Goal: Task Accomplishment & Management: Manage account settings

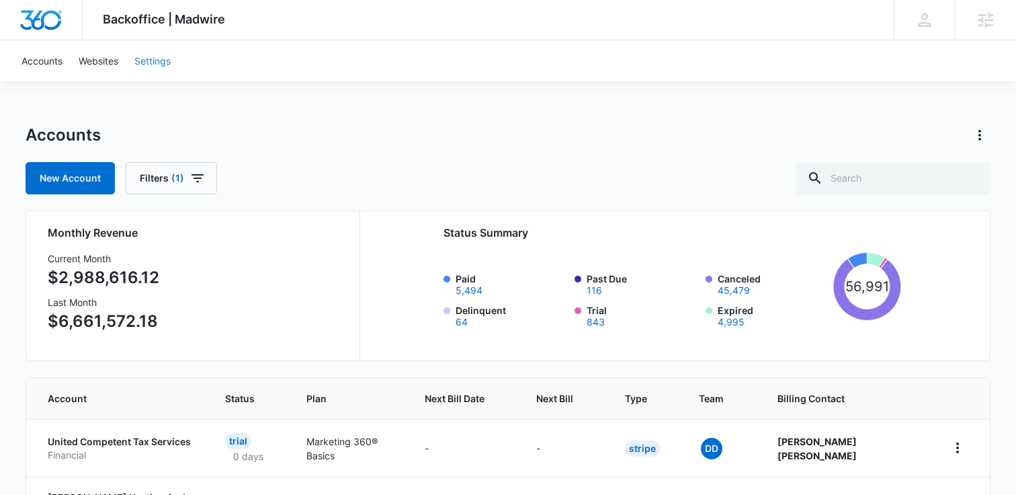
click at [149, 69] on link "Settings" at bounding box center [152, 60] width 52 height 41
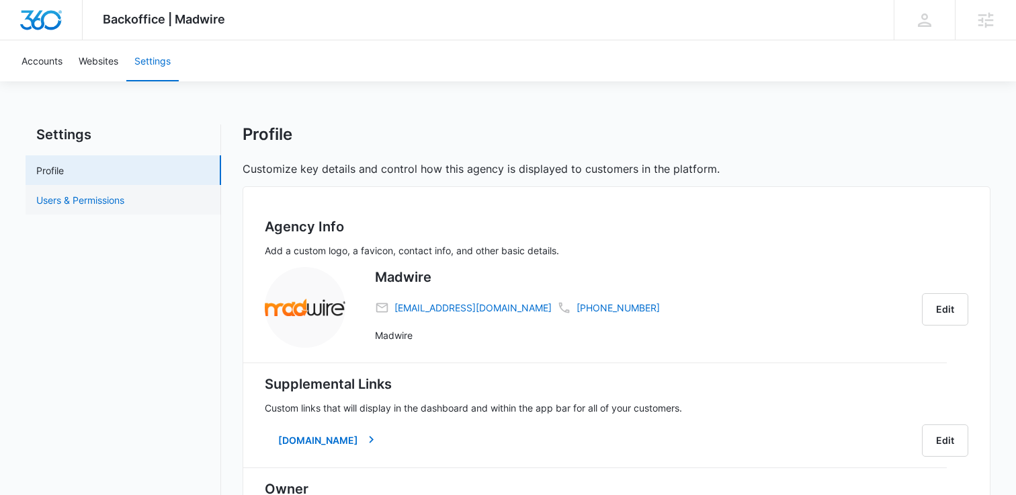
click at [124, 197] on link "Users & Permissions" at bounding box center [80, 200] width 88 height 14
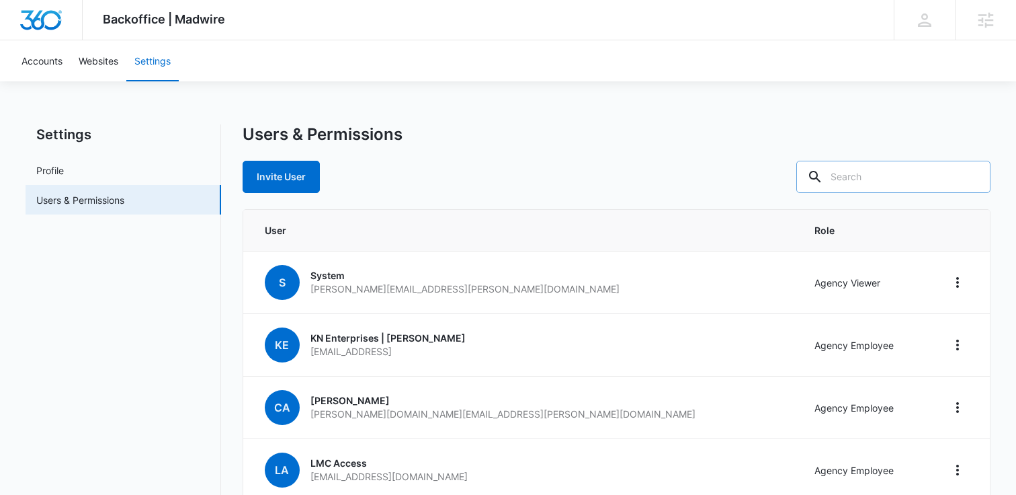
click at [920, 175] on input "text" at bounding box center [894, 177] width 194 height 32
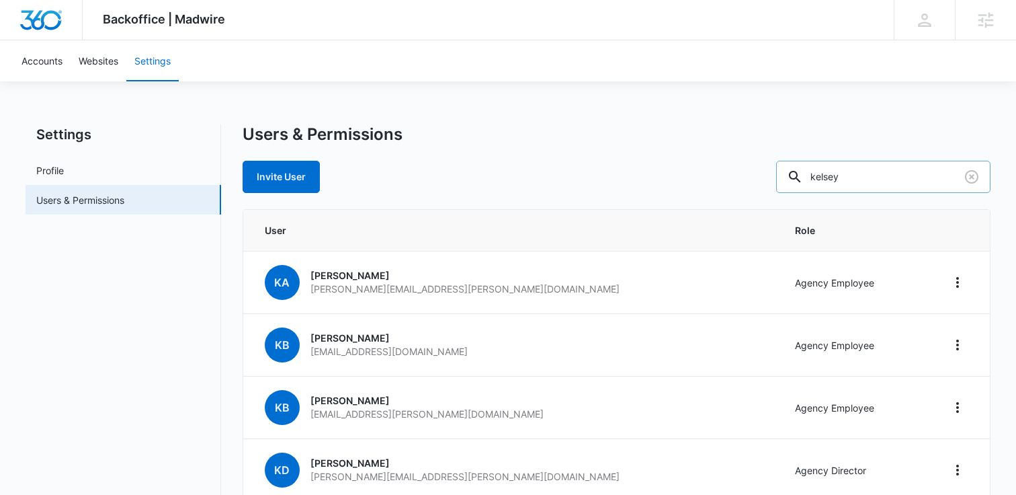
click at [883, 162] on input "kelsey" at bounding box center [883, 177] width 214 height 32
type input "john"
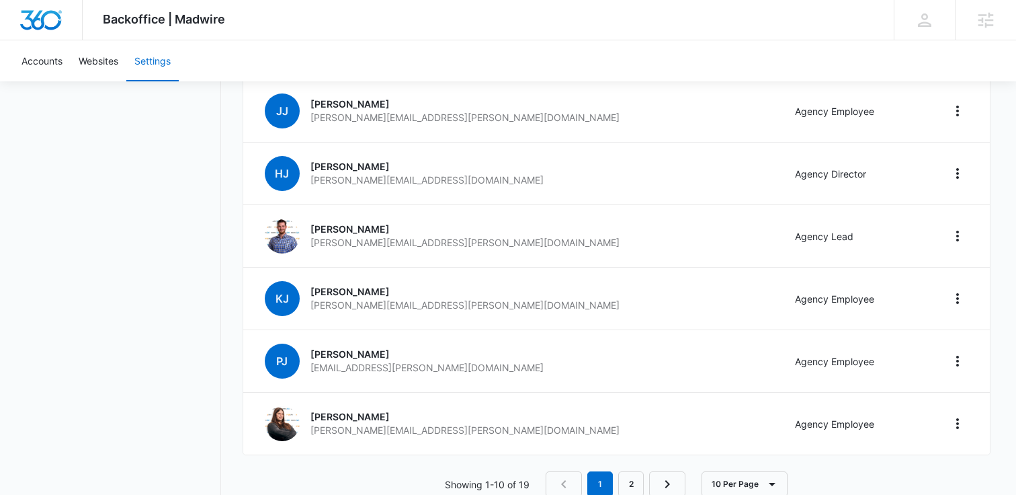
scroll to position [456, 0]
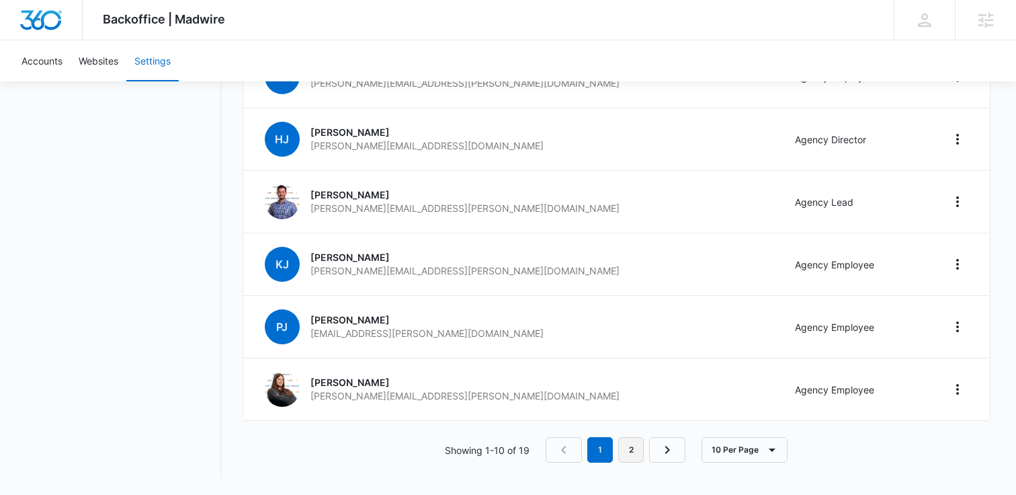
click at [627, 453] on link "2" at bounding box center [631, 450] width 26 height 26
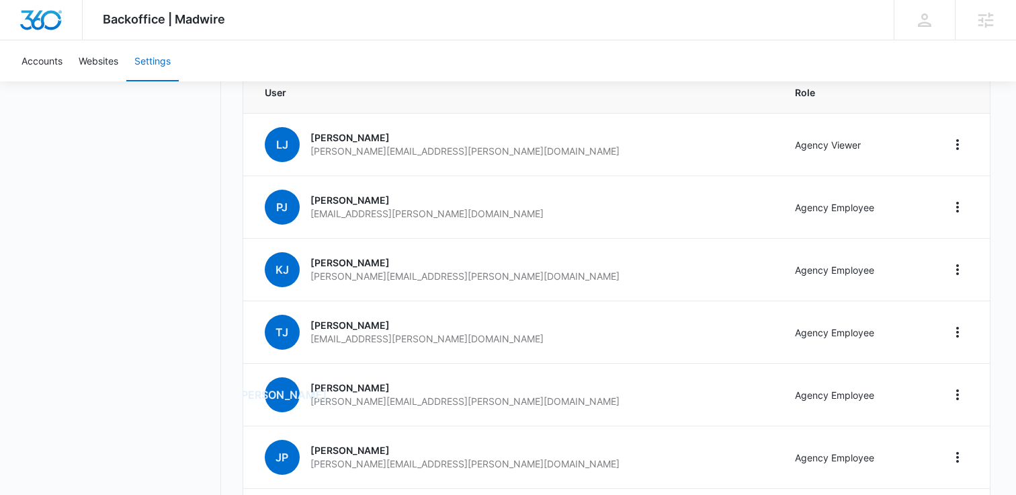
scroll to position [139, 0]
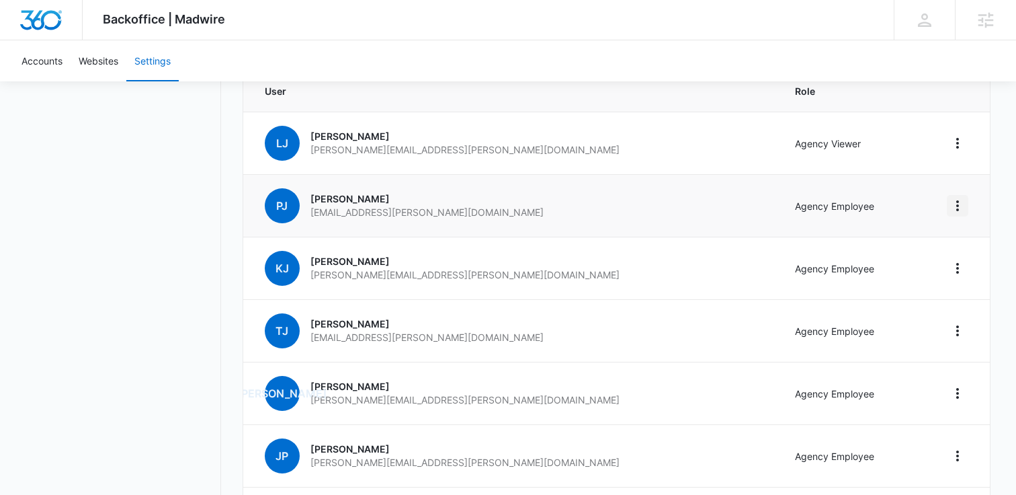
click at [964, 202] on icon "Home" at bounding box center [958, 206] width 16 height 16
click at [908, 247] on div "Remove User" at bounding box center [907, 243] width 58 height 9
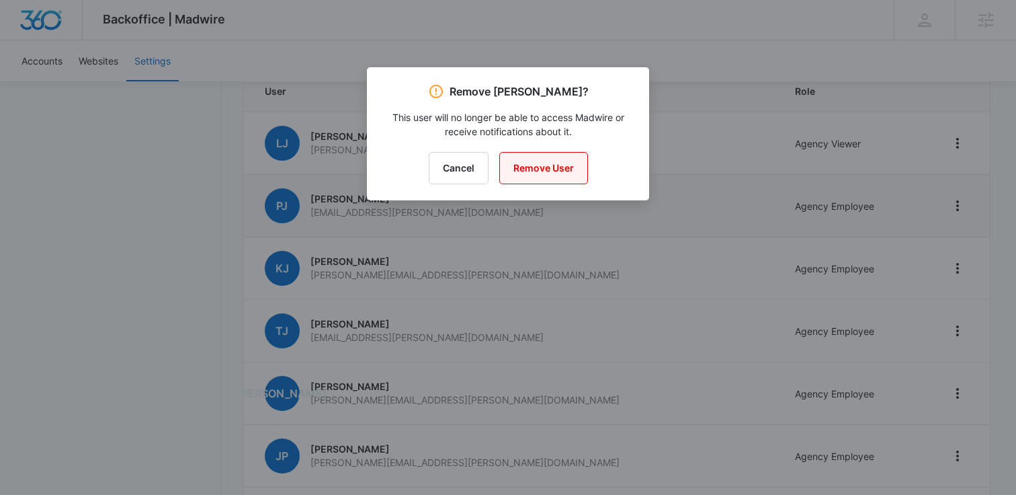
click at [549, 166] on button "Remove User" at bounding box center [543, 168] width 89 height 32
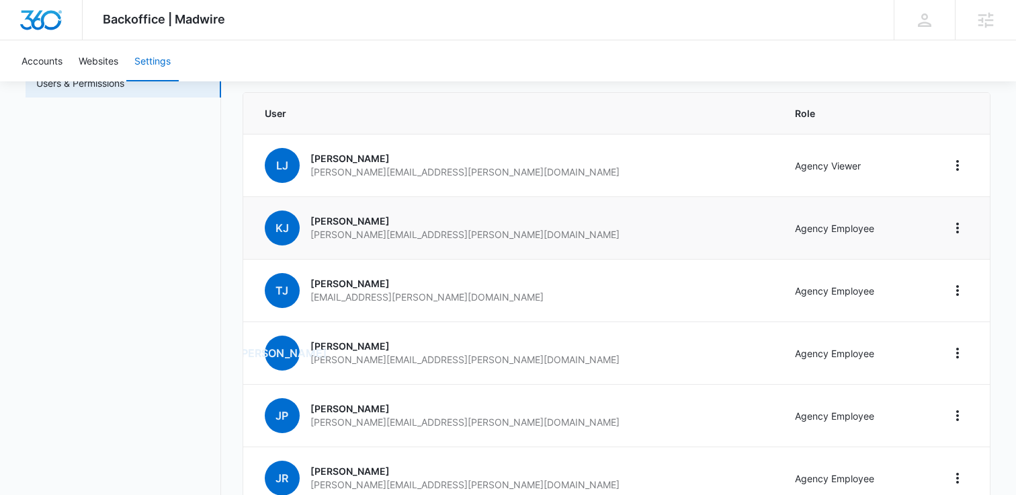
scroll to position [0, 0]
